Goal: Task Accomplishment & Management: Use online tool/utility

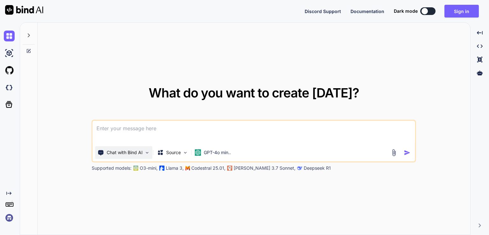
click at [144, 157] on div "Chat with Bind AI" at bounding box center [123, 152] width 57 height 13
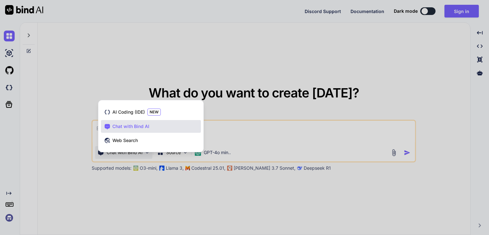
click at [141, 195] on div at bounding box center [244, 117] width 489 height 235
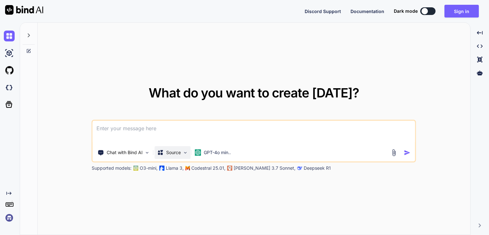
click at [178, 151] on p "Source" at bounding box center [173, 152] width 15 height 6
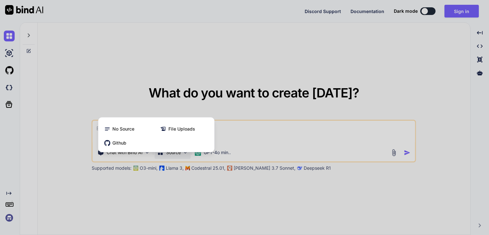
drag, startPoint x: 196, startPoint y: 192, endPoint x: 225, endPoint y: 150, distance: 50.9
click at [225, 150] on div at bounding box center [244, 117] width 489 height 235
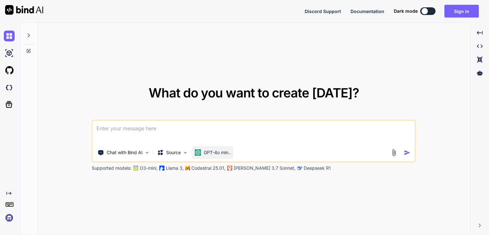
click at [225, 150] on p "GPT-4o min.." at bounding box center [217, 152] width 27 height 6
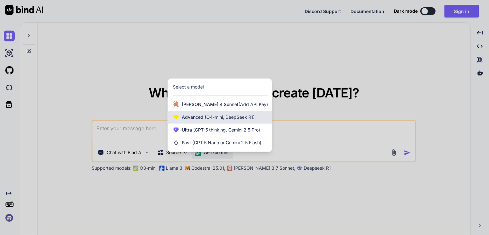
click at [229, 118] on span "(O4-mini, DeepSeek R1)" at bounding box center [229, 116] width 51 height 5
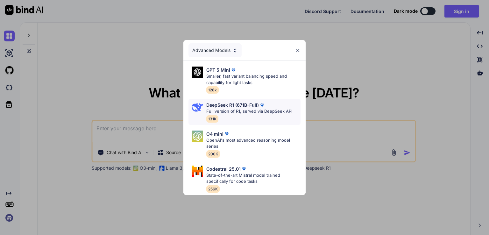
click at [229, 104] on p "DeepSeek R1 (671B-Full)" at bounding box center [232, 105] width 53 height 7
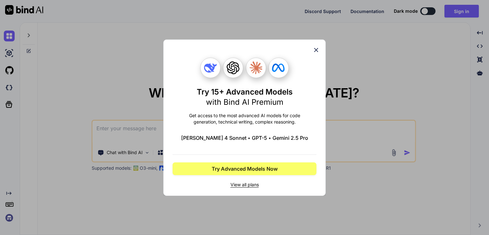
click at [316, 49] on icon at bounding box center [316, 50] width 4 height 4
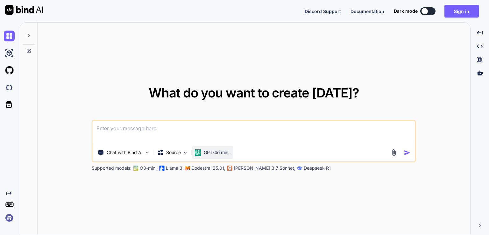
click at [219, 155] on p "GPT-4o min.." at bounding box center [217, 152] width 27 height 6
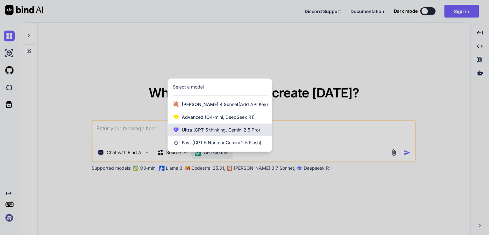
click at [218, 131] on span "(GPT-5 thinking, Gemini 2.5 Pro)" at bounding box center [226, 129] width 68 height 5
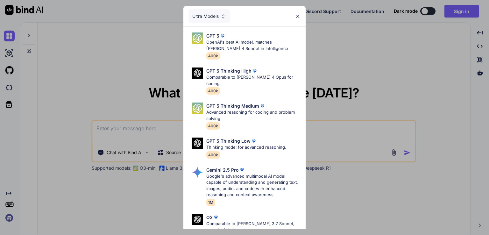
click at [297, 18] on img at bounding box center [297, 16] width 5 height 5
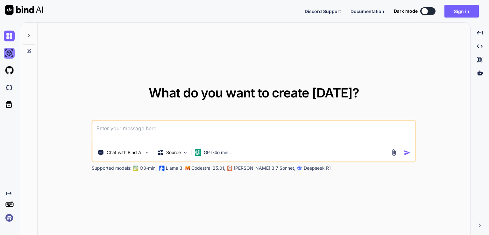
click at [6, 52] on img at bounding box center [9, 53] width 11 height 11
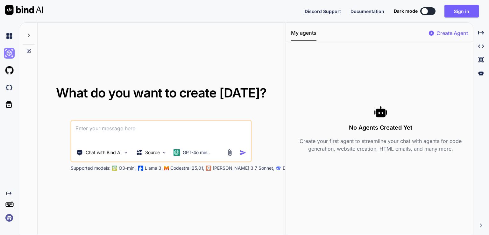
click at [6, 52] on img at bounding box center [9, 53] width 11 height 11
click at [11, 39] on img at bounding box center [9, 36] width 11 height 11
click at [481, 33] on icon at bounding box center [481, 33] width 6 height 4
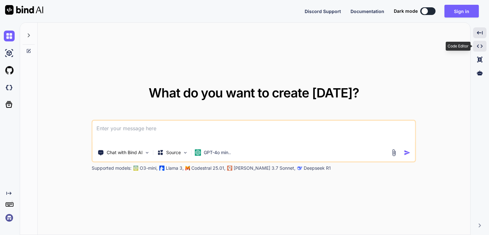
click at [482, 49] on div "Created with Pixso." at bounding box center [479, 46] width 13 height 11
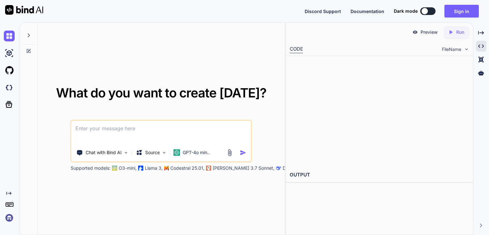
type textarea "x"
click at [313, 75] on div at bounding box center [388, 112] width 164 height 104
click at [203, 153] on p "GPT-4o min.." at bounding box center [196, 152] width 27 height 6
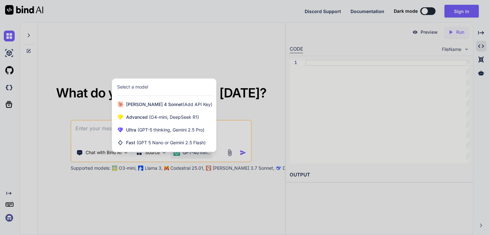
drag, startPoint x: 203, startPoint y: 186, endPoint x: 107, endPoint y: 130, distance: 110.7
click at [107, 130] on div at bounding box center [244, 117] width 489 height 235
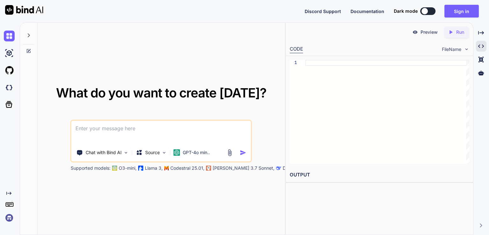
click at [107, 130] on textarea at bounding box center [161, 133] width 179 height 24
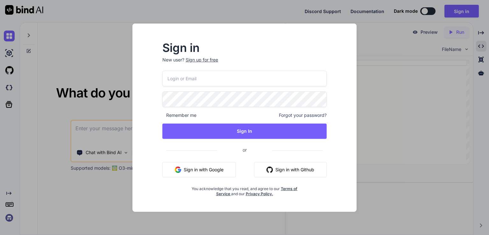
click at [220, 161] on div "Remember me Forgot your password? Sign In or Sign in with Google Sign in with G…" at bounding box center [244, 134] width 164 height 126
click at [209, 167] on button "Sign in with Google" at bounding box center [199, 169] width 74 height 15
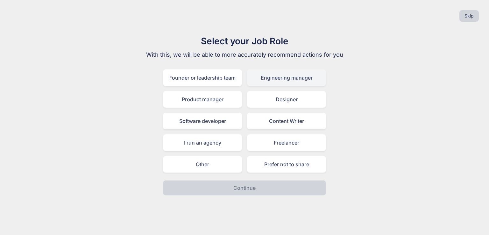
click at [280, 77] on div "Engineering manager" at bounding box center [286, 77] width 79 height 17
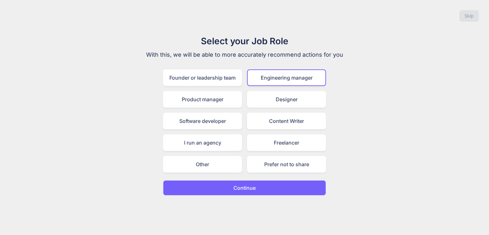
click at [257, 190] on button "Continue" at bounding box center [244, 187] width 163 height 15
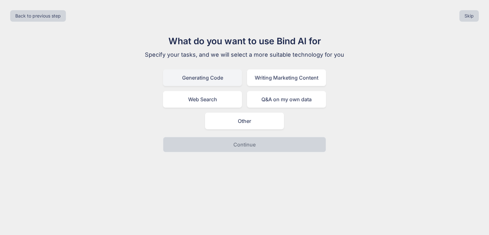
click at [217, 77] on div "Generating Code" at bounding box center [202, 77] width 79 height 17
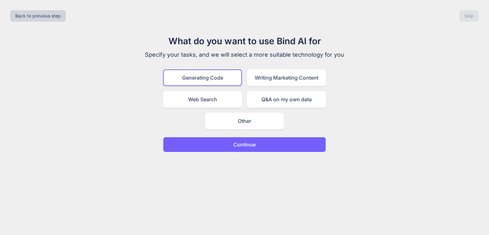
click at [251, 144] on p "Continue" at bounding box center [245, 145] width 22 height 8
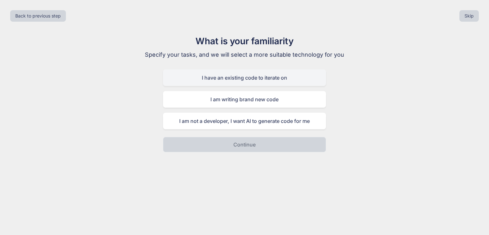
click at [242, 81] on div "I have an existing code to iterate on" at bounding box center [244, 77] width 163 height 17
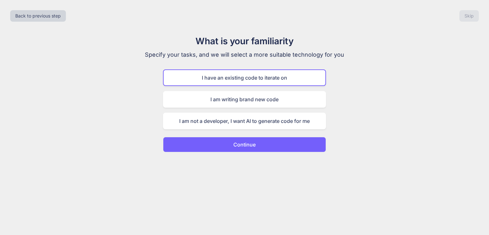
click at [255, 146] on p "Continue" at bounding box center [245, 145] width 22 height 8
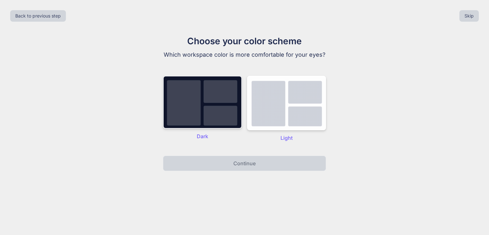
click at [219, 105] on img at bounding box center [202, 102] width 79 height 53
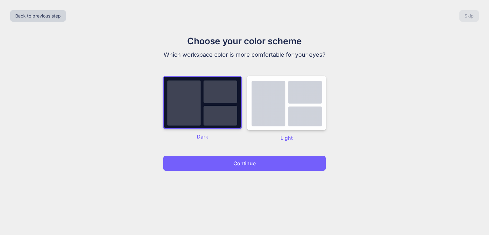
click at [248, 161] on p "Continue" at bounding box center [245, 164] width 22 height 8
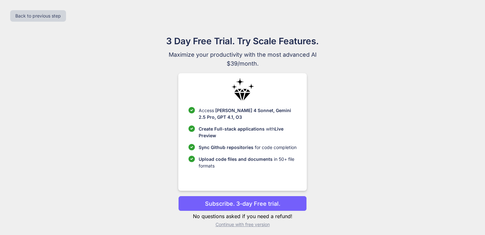
click at [250, 206] on p "Subscribe. 3-day Free trial." at bounding box center [242, 203] width 75 height 9
click at [247, 226] on p "Continue with free version" at bounding box center [242, 224] width 128 height 6
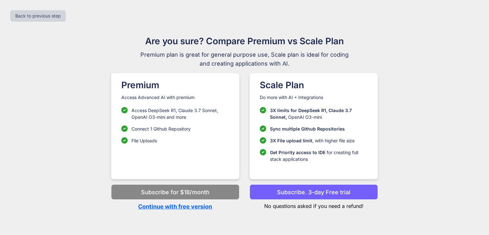
click at [198, 207] on p "Continue with free version" at bounding box center [175, 206] width 128 height 9
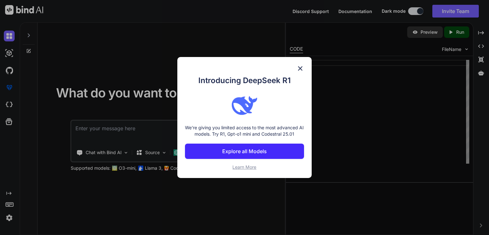
click at [256, 152] on p "Explore all Models" at bounding box center [244, 151] width 45 height 8
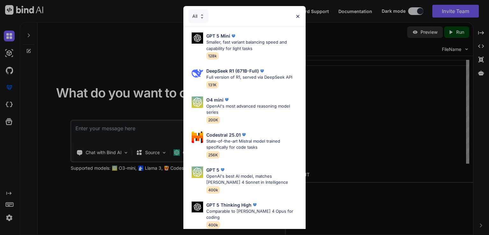
click at [159, 56] on div "All GPT 5 Mini Smaller, fast variant balancing speed and capability for light t…" at bounding box center [244, 117] width 489 height 235
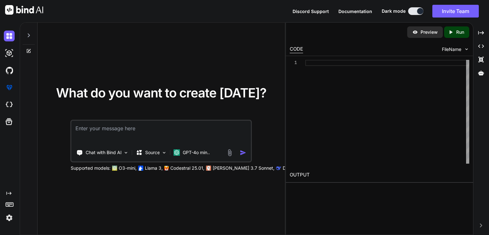
click at [174, 130] on textarea at bounding box center [161, 133] width 179 height 24
type textarea "hola que ia eres?"
click at [205, 155] on p "GPT-4o min.." at bounding box center [196, 152] width 27 height 6
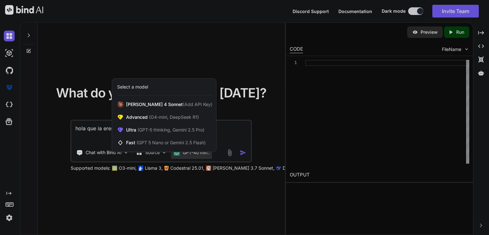
click at [222, 131] on div at bounding box center [244, 117] width 489 height 235
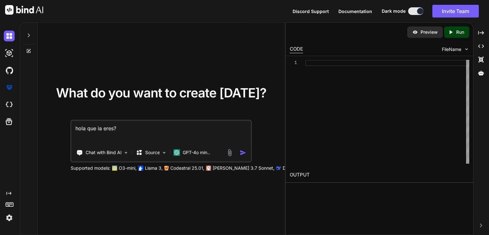
click at [215, 130] on textarea "hola que ia eres?" at bounding box center [161, 133] width 179 height 24
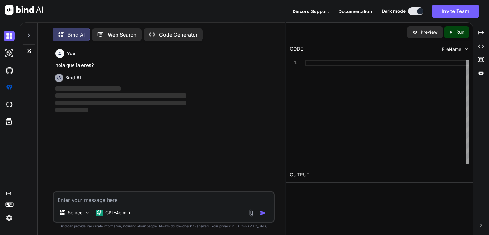
scroll to position [3, 0]
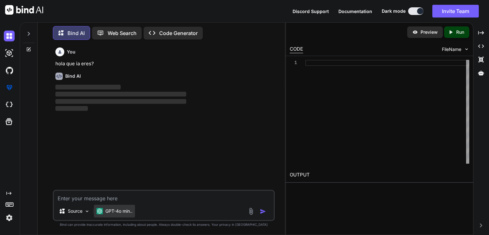
click at [124, 210] on p "GPT-4o min.." at bounding box center [118, 211] width 27 height 6
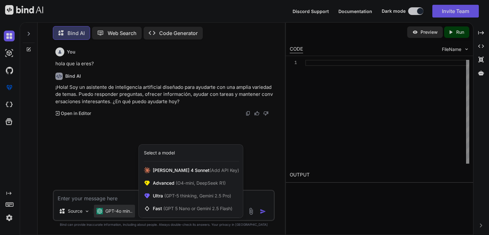
click at [160, 88] on div at bounding box center [244, 117] width 489 height 235
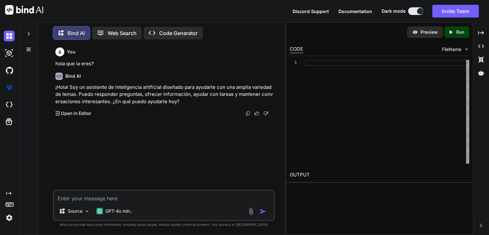
click at [79, 114] on p "Open in Editor" at bounding box center [76, 113] width 30 height 6
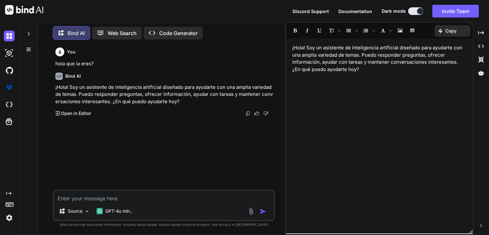
click at [328, 54] on p "¡Hola! Soy un asistente de inteligencia artificial diseñado para ayudarte con u…" at bounding box center [379, 58] width 175 height 29
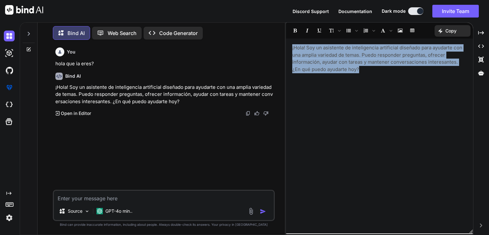
click at [328, 54] on p "¡Hola! Soy un asistente de inteligencia artificial diseñado para ayudarte con u…" at bounding box center [379, 58] width 175 height 29
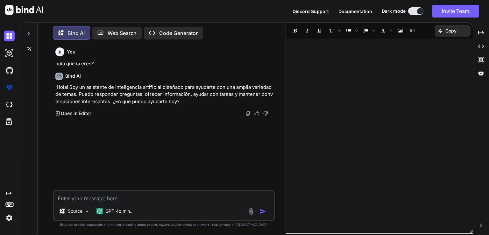
click at [179, 29] on p "Code Generator" at bounding box center [178, 33] width 39 height 8
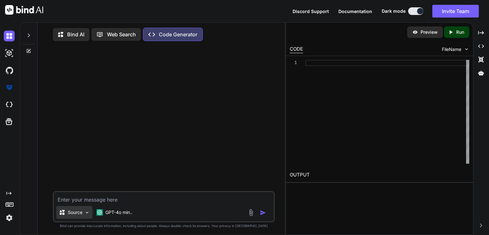
click at [86, 211] on img at bounding box center [86, 212] width 5 height 5
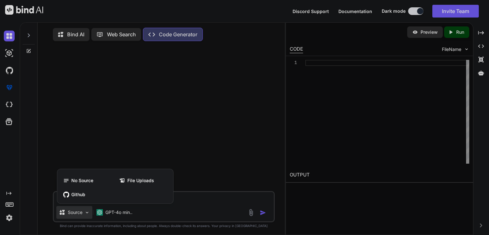
click at [13, 141] on div at bounding box center [244, 117] width 489 height 235
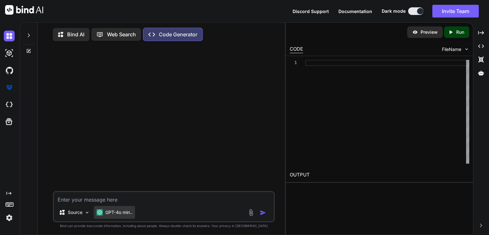
click at [120, 214] on p "GPT-4o min.." at bounding box center [118, 212] width 27 height 6
